Goal: Check status

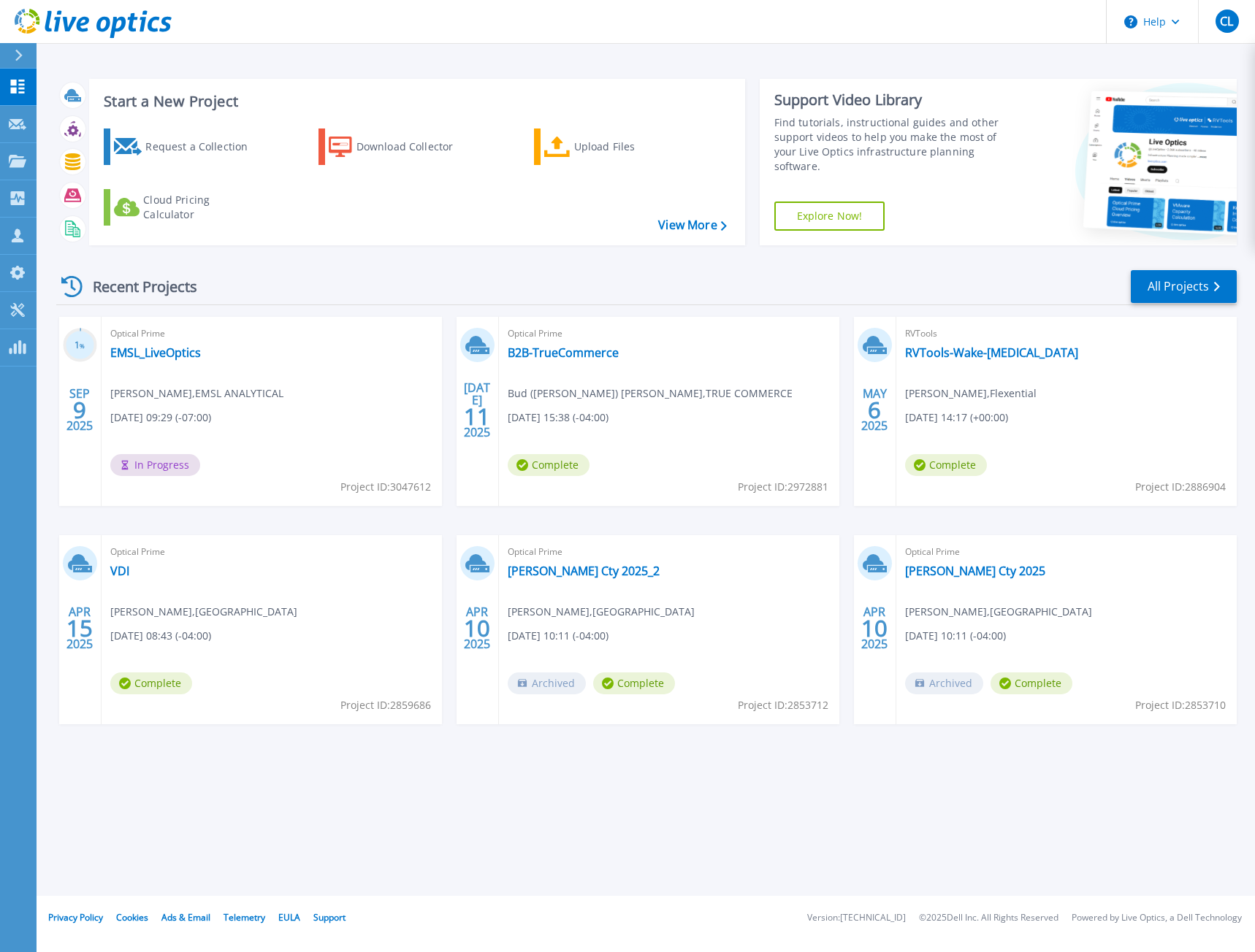
click at [409, 280] on div "Recent Projects All Projects" at bounding box center [647, 286] width 1180 height 37
click at [149, 356] on link "EMSL_LiveOptics" at bounding box center [155, 353] width 91 height 14
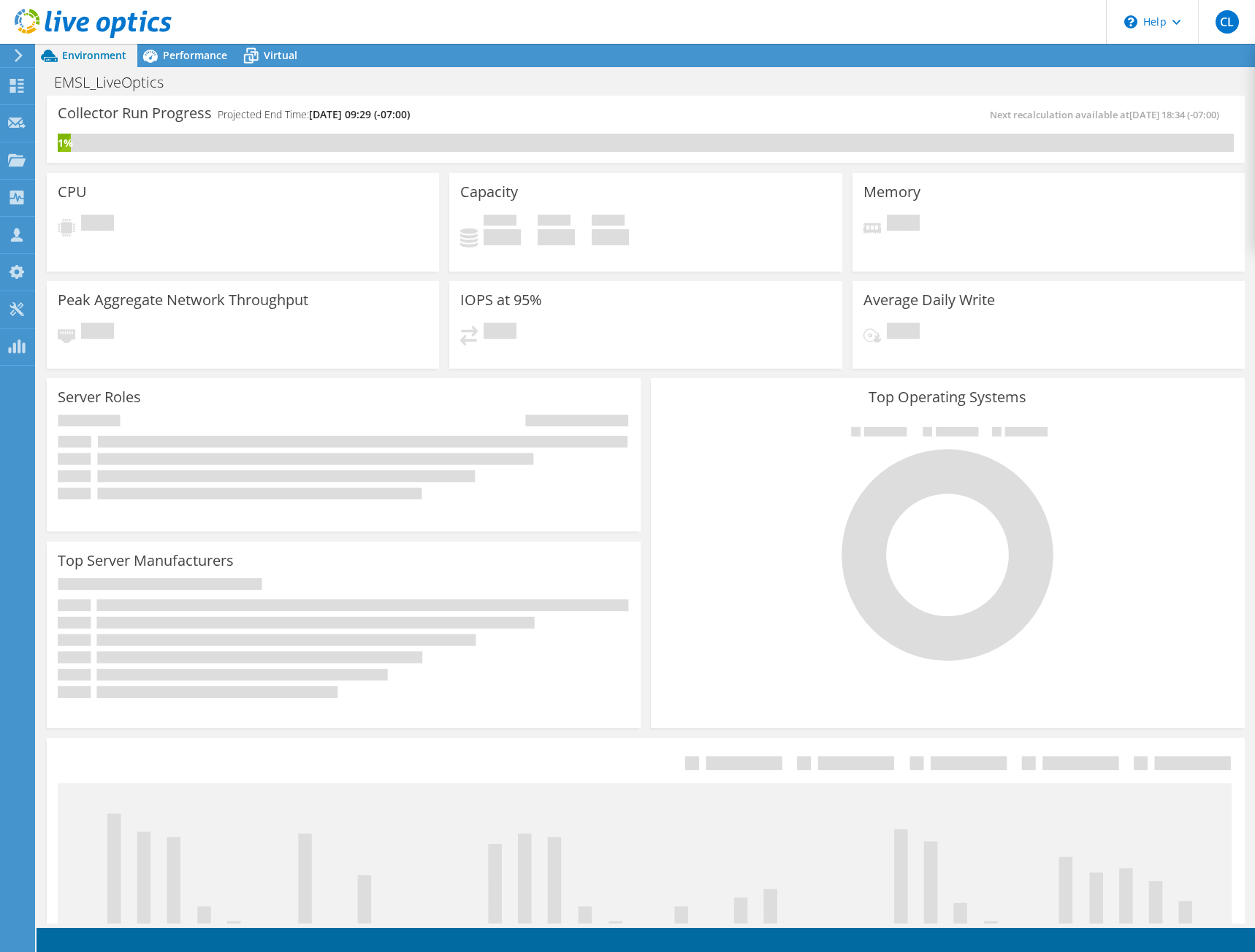
click at [455, 92] on div "EMSL_LiveOptics Print" at bounding box center [646, 82] width 1218 height 27
click at [402, 134] on div "1%" at bounding box center [645, 143] width 1176 height 18
click at [190, 70] on div "EMSL_LiveOptics Print" at bounding box center [646, 82] width 1218 height 27
click at [158, 55] on icon at bounding box center [150, 56] width 25 height 25
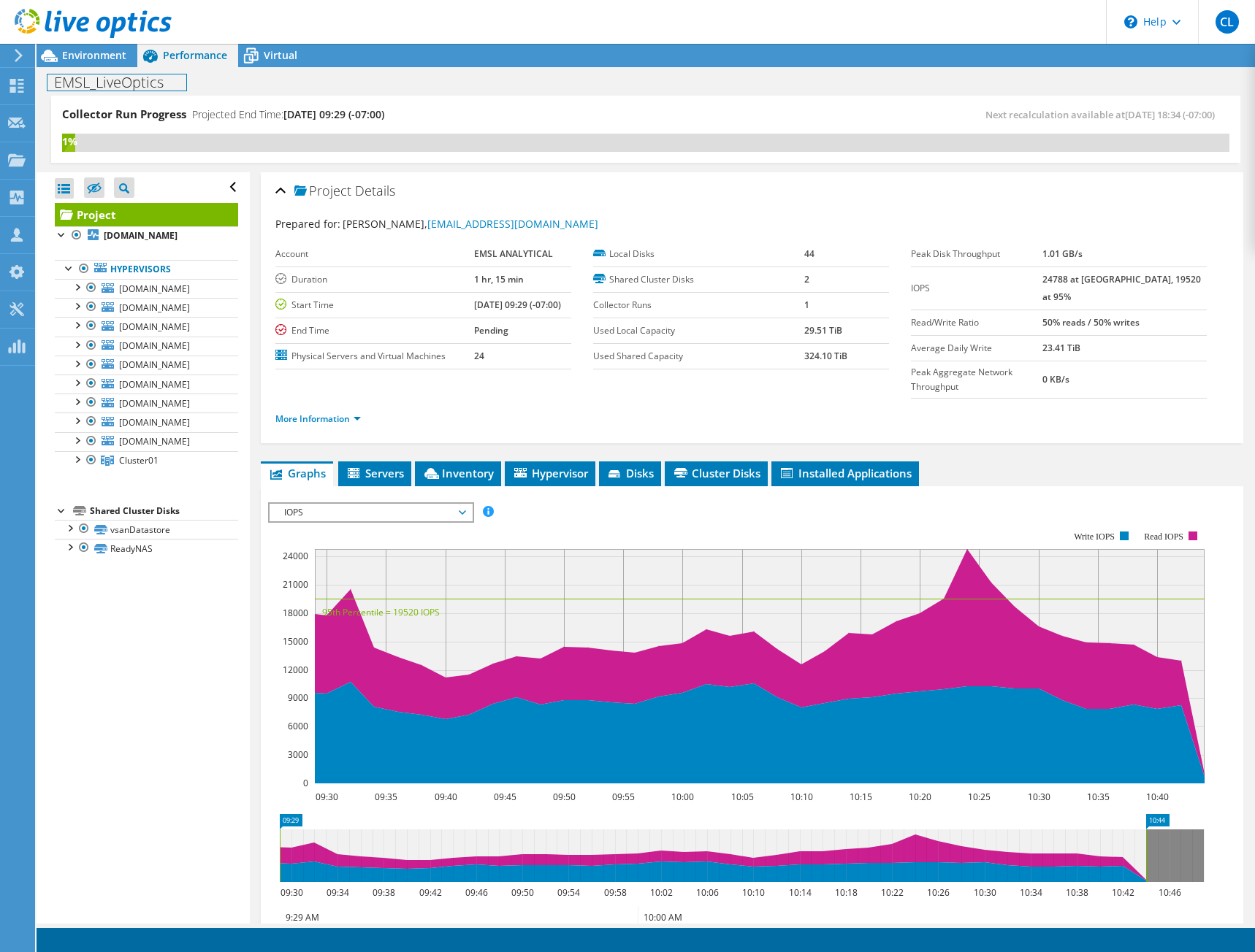
click at [178, 77] on h1 "EMSL_LiveOptics" at bounding box center [117, 83] width 138 height 16
click at [78, 61] on span "Environment" at bounding box center [94, 55] width 65 height 13
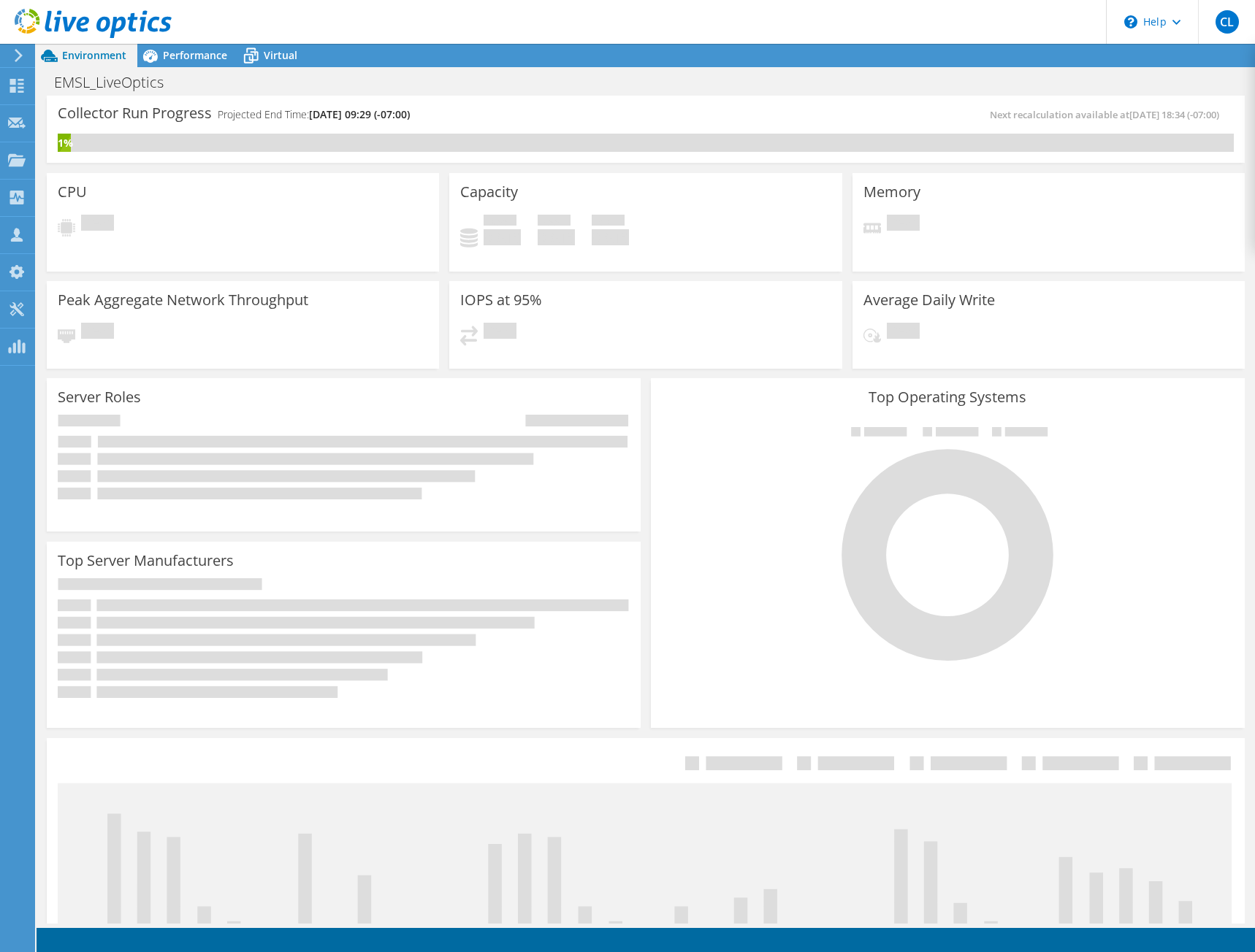
drag, startPoint x: 302, startPoint y: 83, endPoint x: 210, endPoint y: 85, distance: 92.0
click at [296, 83] on div "EMSL_LiveOptics Print" at bounding box center [646, 82] width 1218 height 27
click at [141, 84] on h1 "EMSL_LiveOptics" at bounding box center [117, 83] width 138 height 16
click at [374, 79] on div "EMSL_LiveOptics Print" at bounding box center [646, 82] width 1218 height 27
click at [178, 61] on div "Performance" at bounding box center [188, 56] width 101 height 23
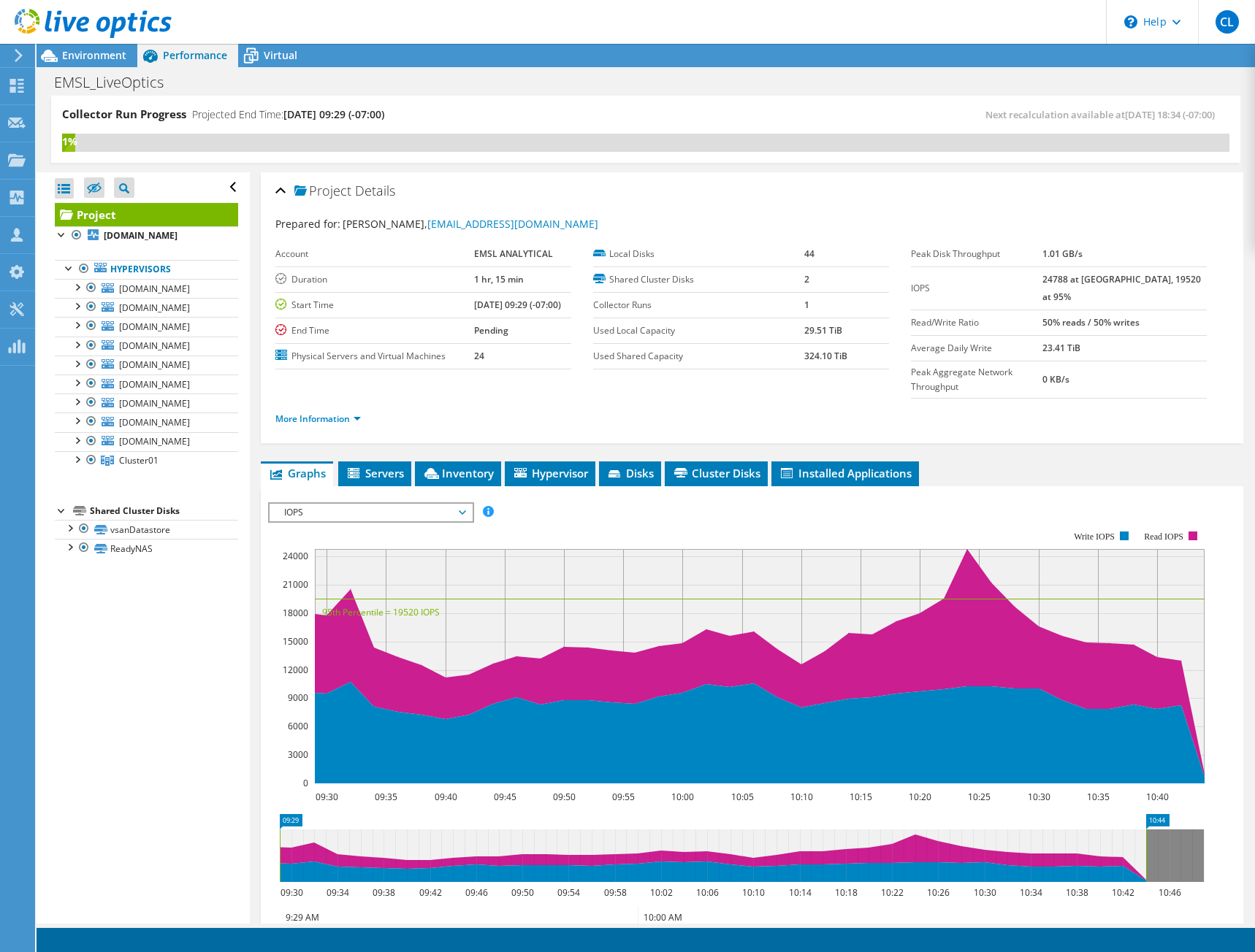
click at [522, 79] on div "EMSL_LiveOptics Print" at bounding box center [646, 82] width 1218 height 27
click at [499, 146] on div "1%" at bounding box center [645, 143] width 1167 height 18
